Goal: Information Seeking & Learning: Find specific fact

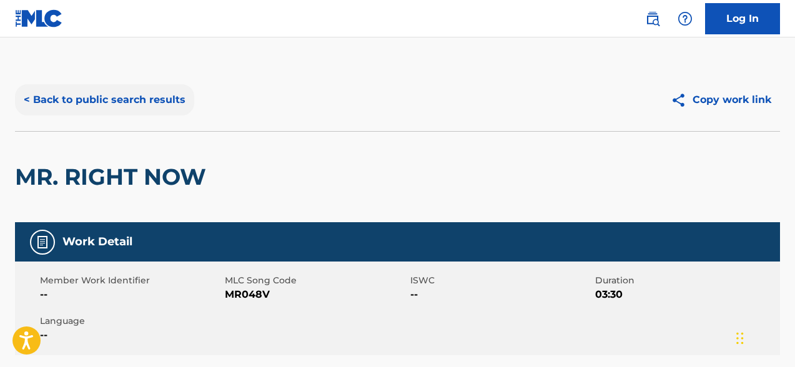
click at [72, 102] on button "< Back to public search results" at bounding box center [104, 99] width 179 height 31
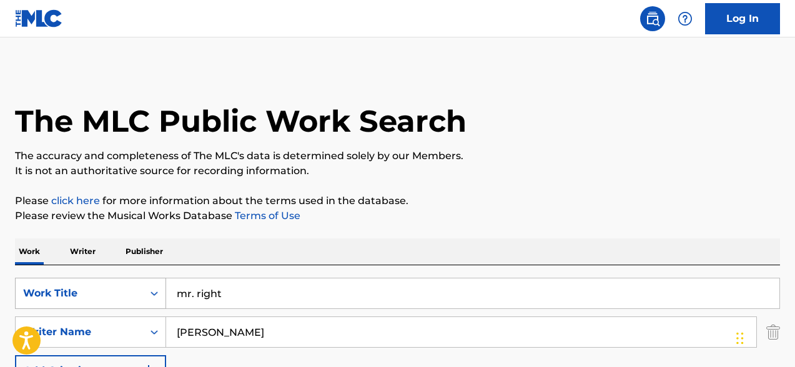
click at [150, 285] on div "SearchWithCriteriaf72fd77c-2f19-49fe-b1fc-e36331ed3184 Work Title mr. right" at bounding box center [397, 293] width 765 height 31
type input "heart on the range"
click at [135, 316] on div "SearchWithCriteria32797cb5-f3ae-4665-8a90-189b726cd05c Writer Name [PERSON_NAME]" at bounding box center [397, 331] width 765 height 31
type input "[PERSON_NAME]"
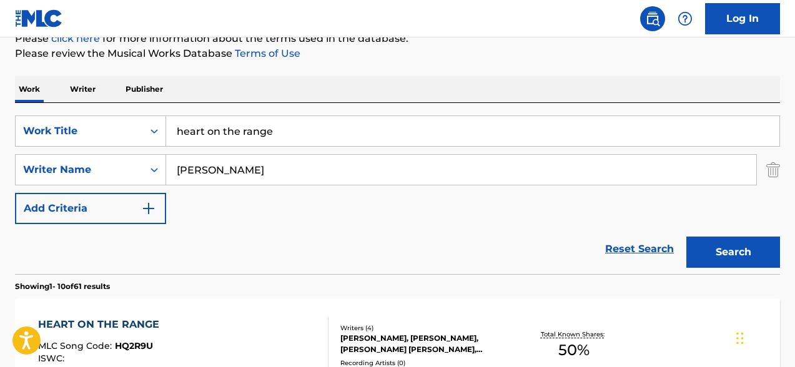
scroll to position [208, 0]
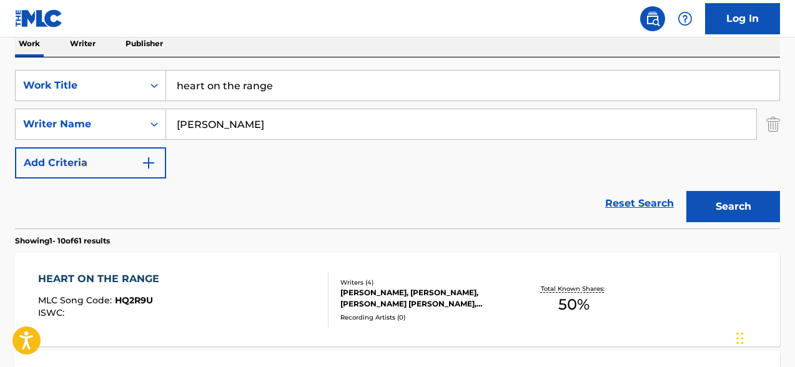
click at [467, 298] on div "[PERSON_NAME], [PERSON_NAME], [PERSON_NAME] [PERSON_NAME], [PERSON_NAME]" at bounding box center [425, 298] width 170 height 22
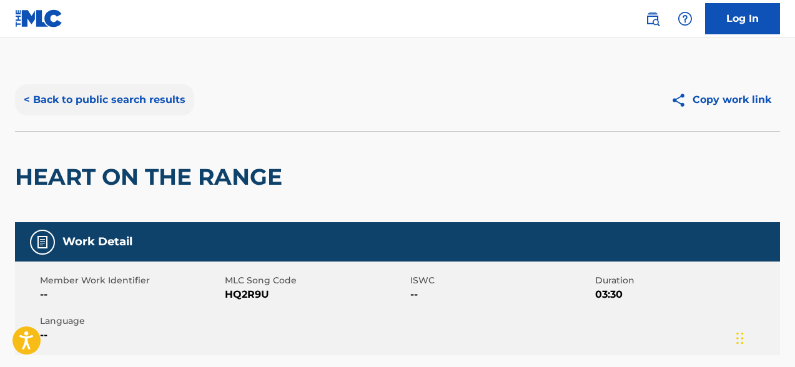
click at [122, 98] on button "< Back to public search results" at bounding box center [104, 99] width 179 height 31
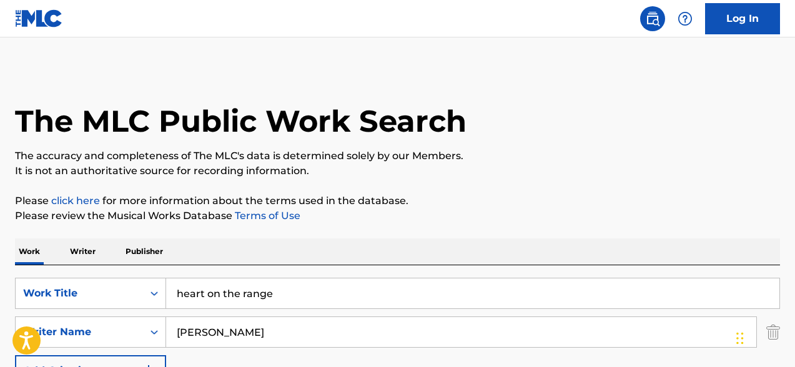
scroll to position [208, 0]
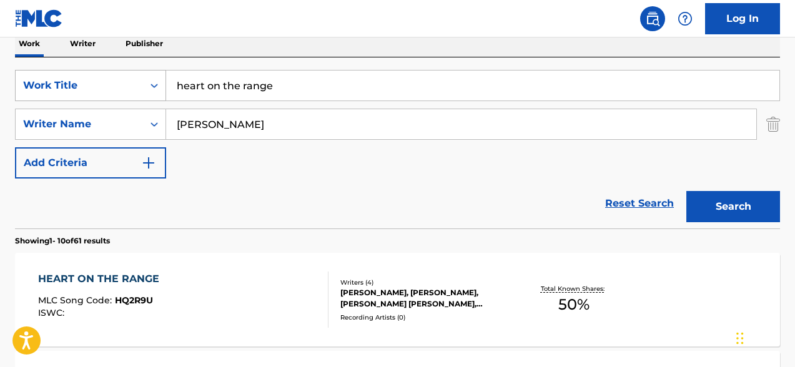
drag, startPoint x: 301, startPoint y: 88, endPoint x: 139, endPoint y: 82, distance: 163.0
click at [139, 82] on div "SearchWithCriteriaf72fd77c-2f19-49fe-b1fc-e36331ed3184 Work Title heart on the …" at bounding box center [397, 85] width 765 height 31
click at [733, 207] on button "Search" at bounding box center [733, 206] width 94 height 31
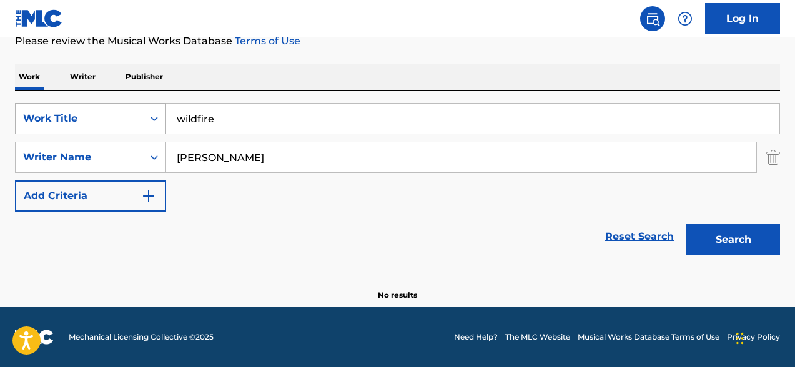
scroll to position [175, 0]
click at [731, 239] on button "Search" at bounding box center [733, 239] width 94 height 31
click at [198, 118] on input "wildfire" at bounding box center [472, 119] width 613 height 30
type input "wild fire"
click at [740, 237] on button "Search" at bounding box center [733, 239] width 94 height 31
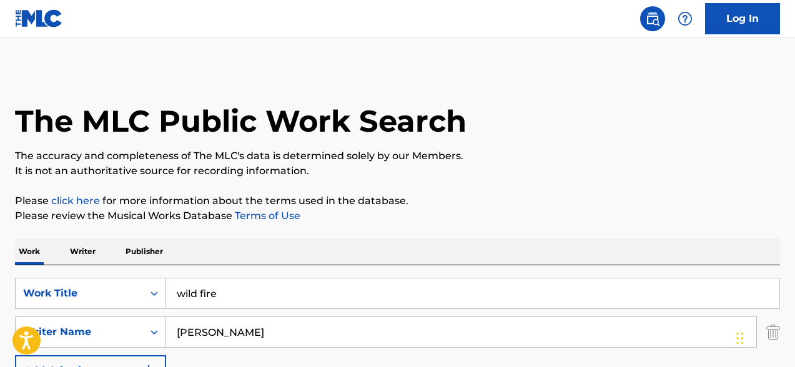
scroll to position [0, 0]
